Goal: Information Seeking & Learning: Learn about a topic

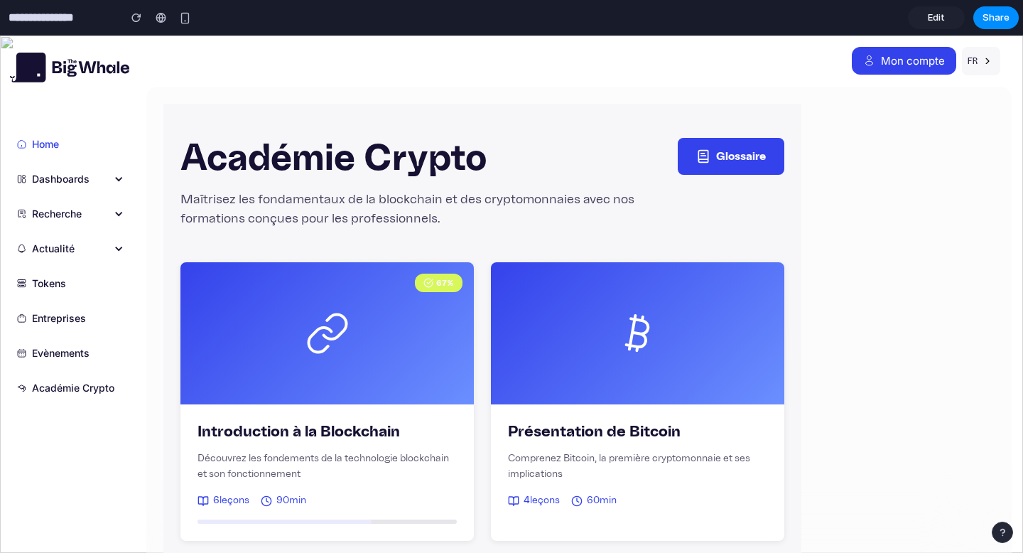
click at [745, 158] on button "Glossaire" at bounding box center [731, 156] width 107 height 37
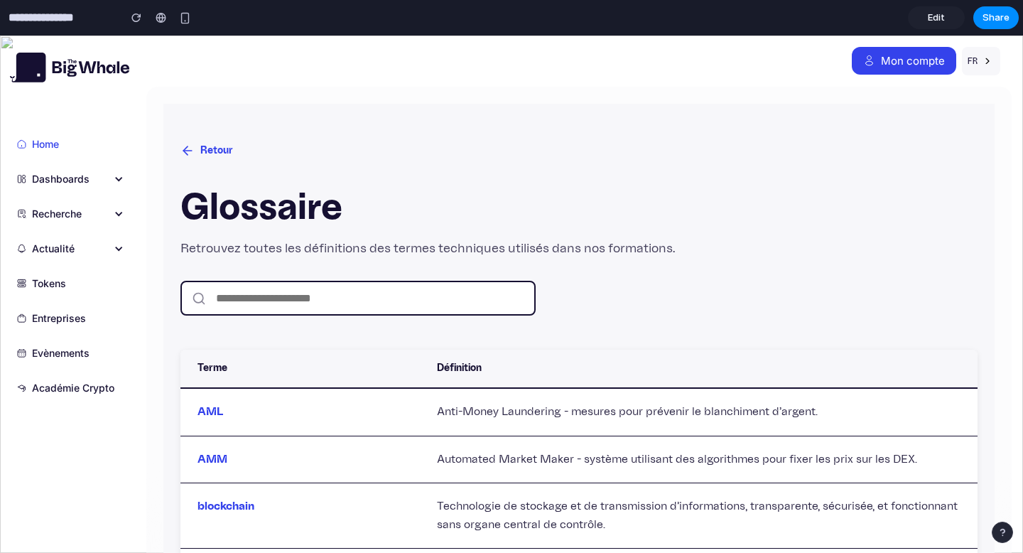
click at [213, 145] on button "Retour" at bounding box center [206, 151] width 53 height 26
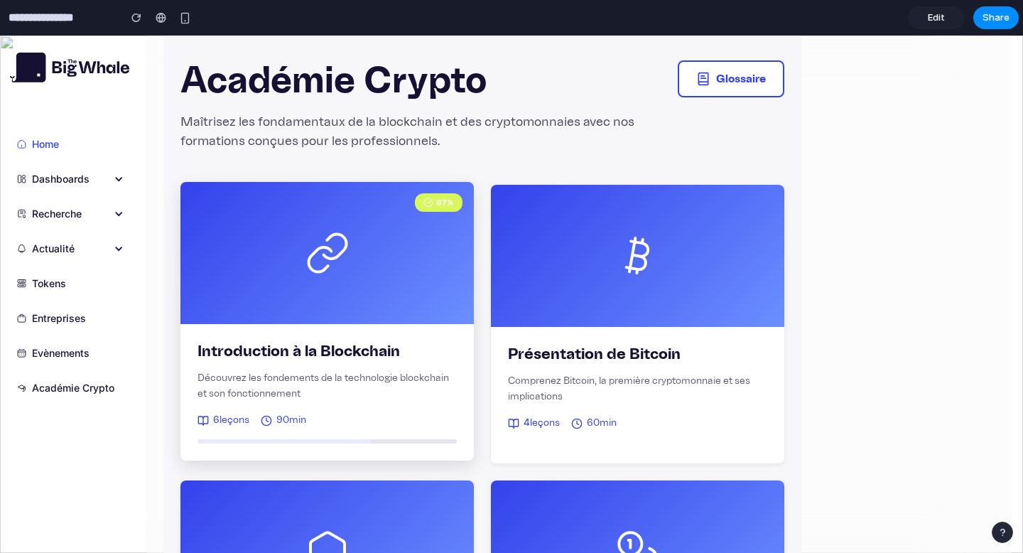
scroll to position [82, 0]
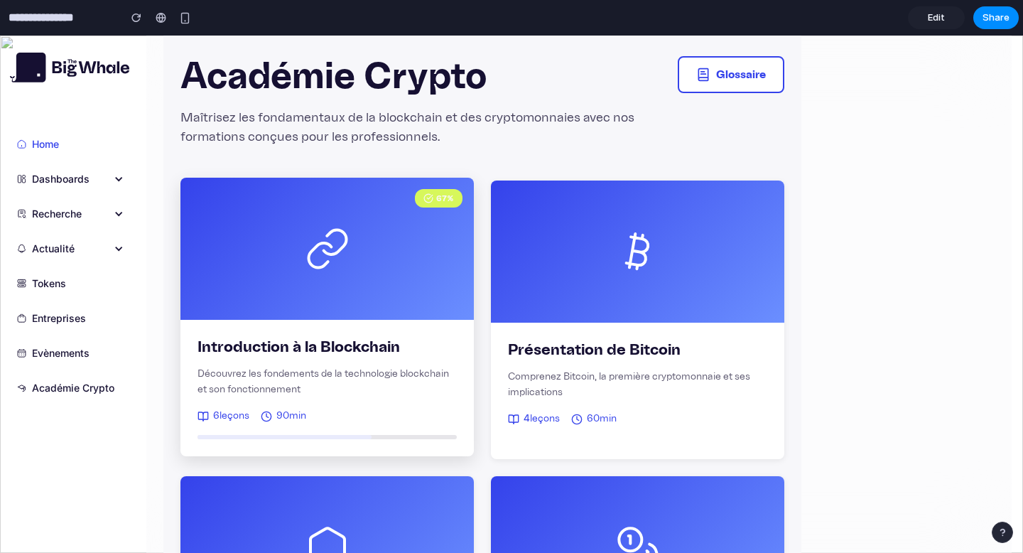
click at [355, 320] on div "Introduction à la Blockchain Découvrez les fondements de la technologie blockch…" at bounding box center [326, 388] width 293 height 136
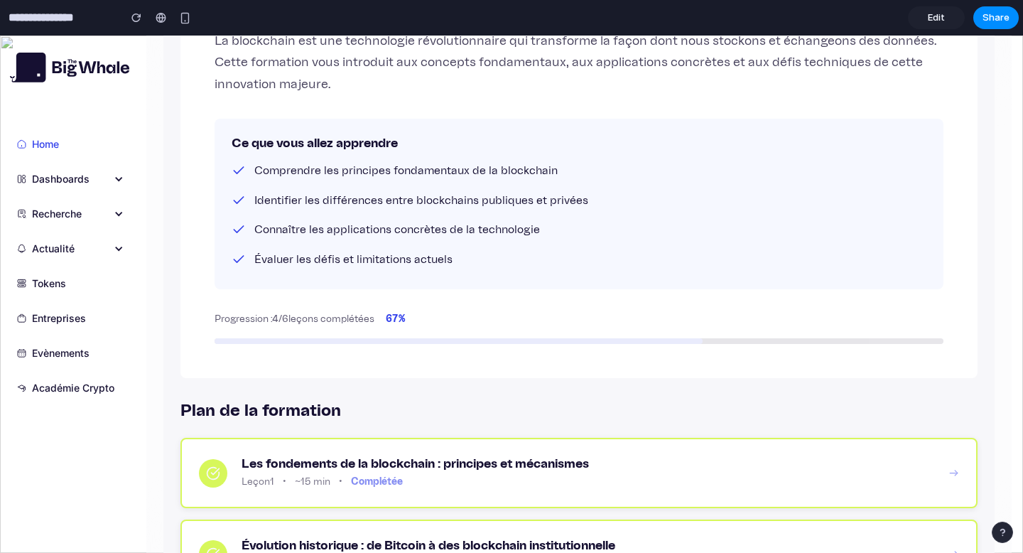
scroll to position [0, 0]
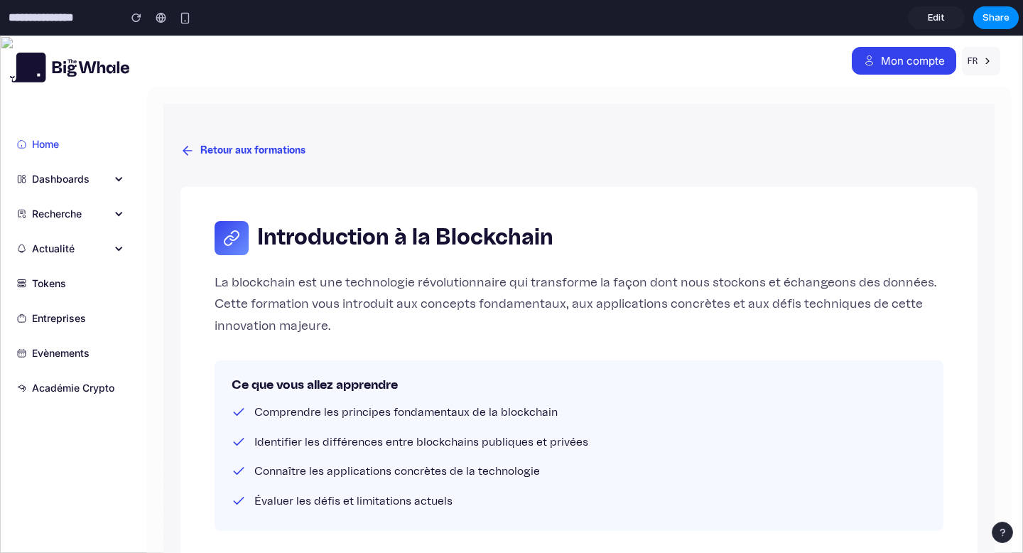
click at [75, 175] on div "Dashboards" at bounding box center [61, 178] width 58 height 15
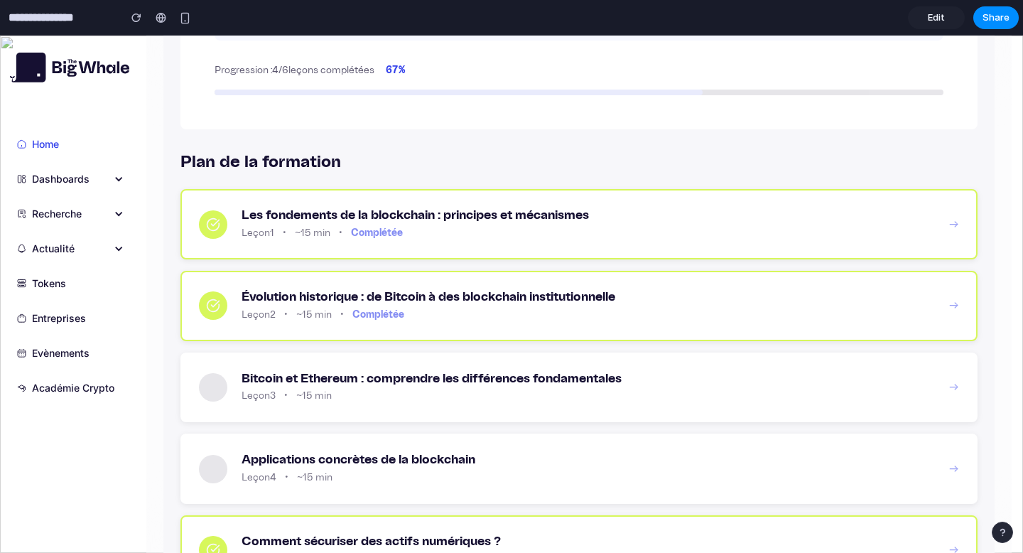
scroll to position [494, 0]
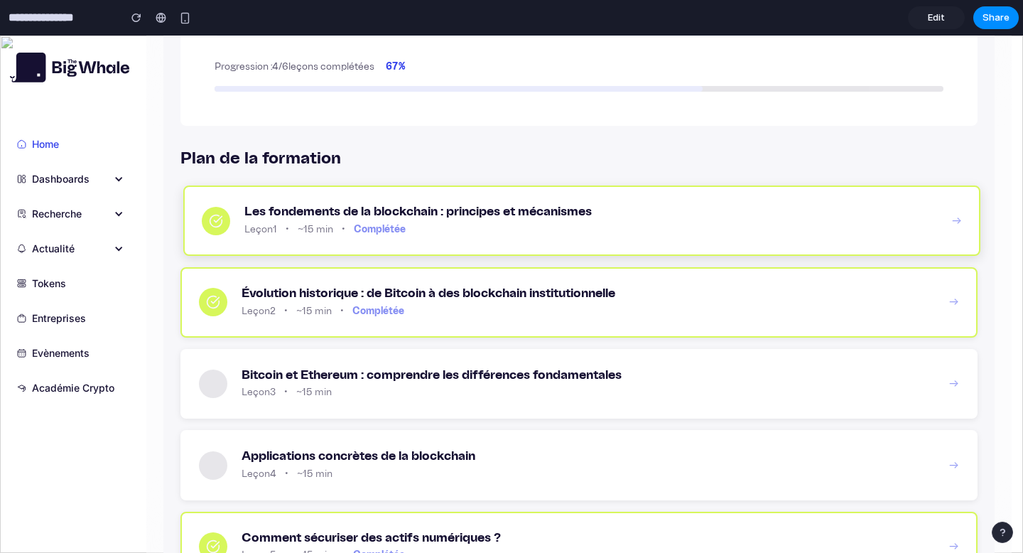
click at [723, 207] on h3 "Les fondements de la blockchain : principes et mécanismes" at bounding box center [590, 212] width 693 height 16
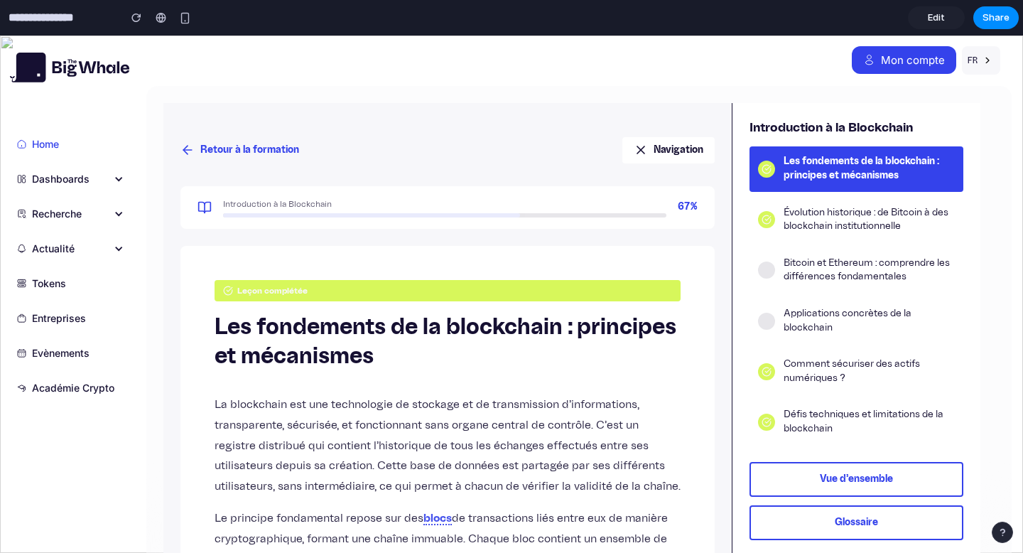
scroll to position [0, 0]
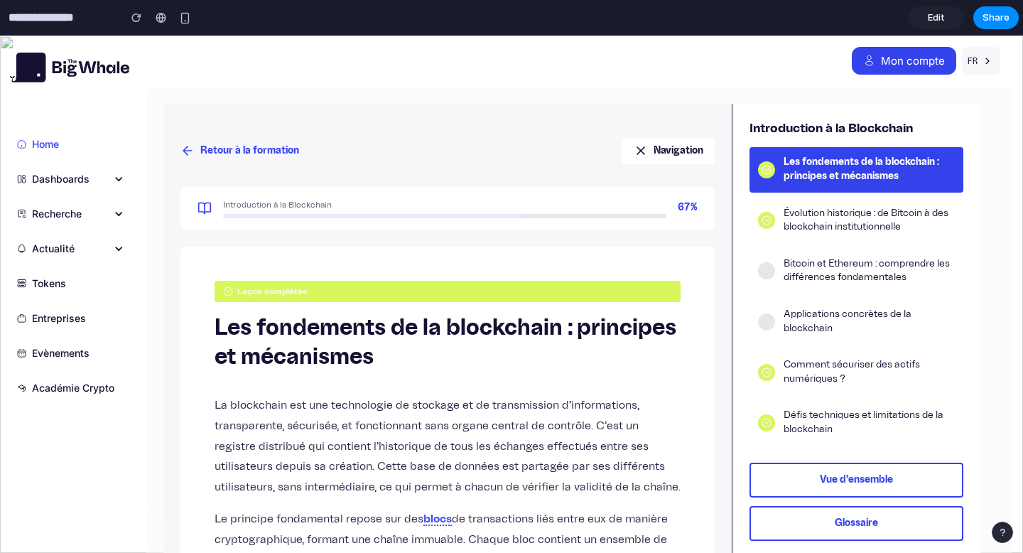
click at [637, 146] on icon at bounding box center [641, 151] width 14 height 14
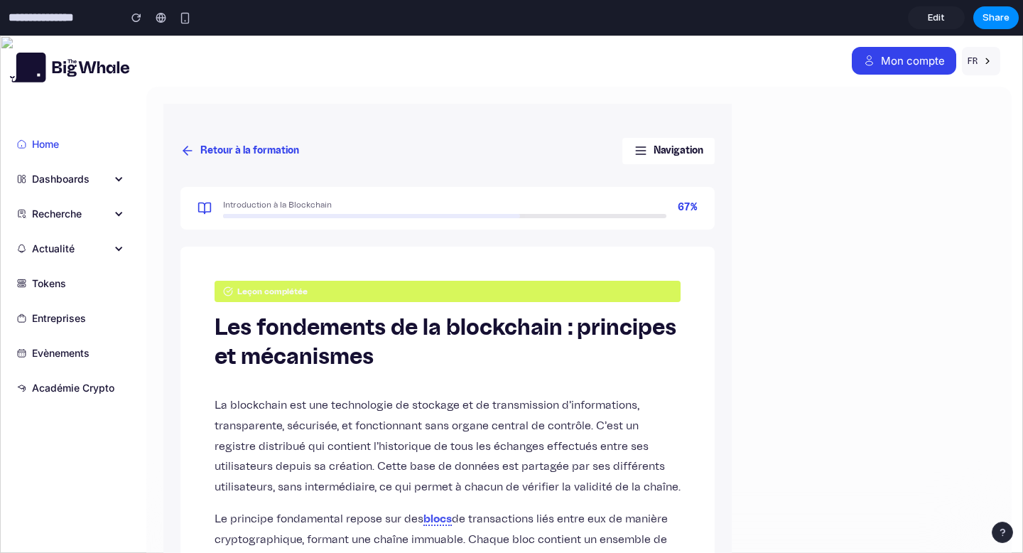
click at [669, 149] on button "Navigation" at bounding box center [668, 151] width 92 height 26
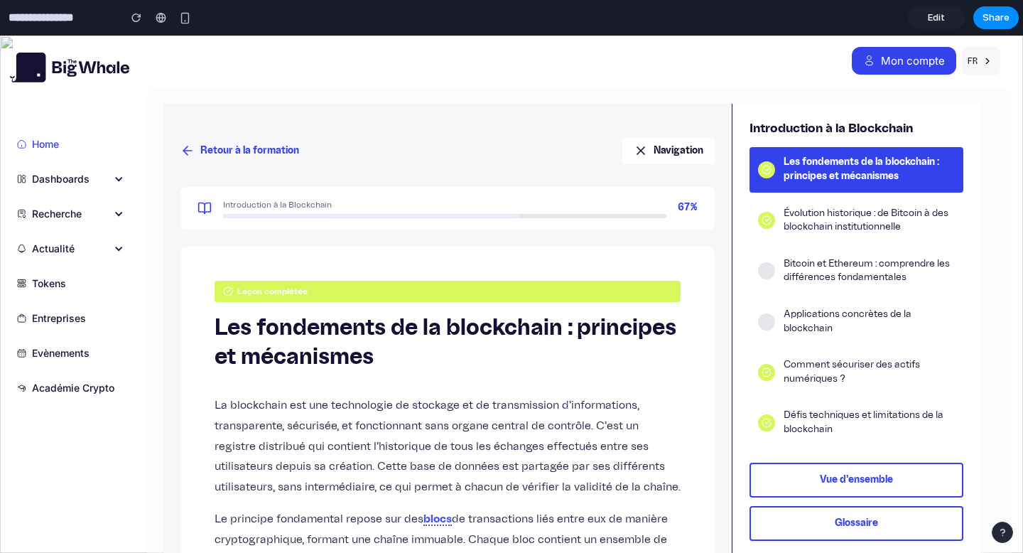
click at [267, 156] on button "Retour à la formation" at bounding box center [239, 151] width 119 height 26
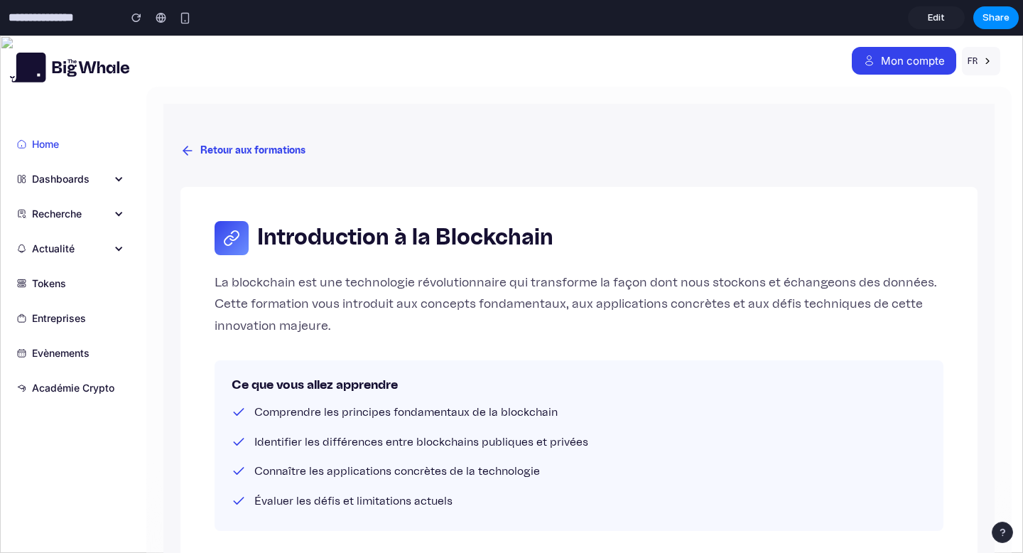
click at [267, 156] on button "Retour aux formations" at bounding box center [242, 151] width 125 height 26
